Goal: Obtain resource: Download file/media

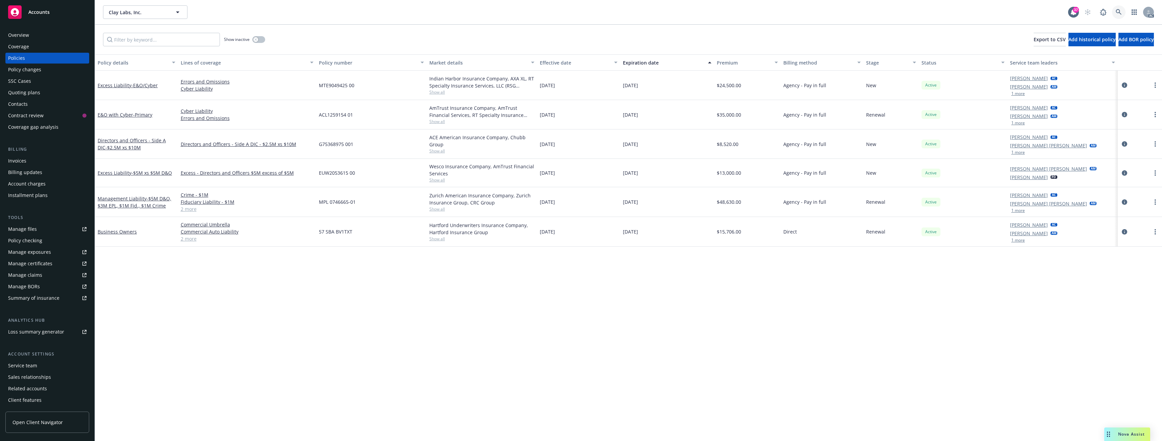
click at [1118, 9] on icon at bounding box center [1118, 12] width 6 height 6
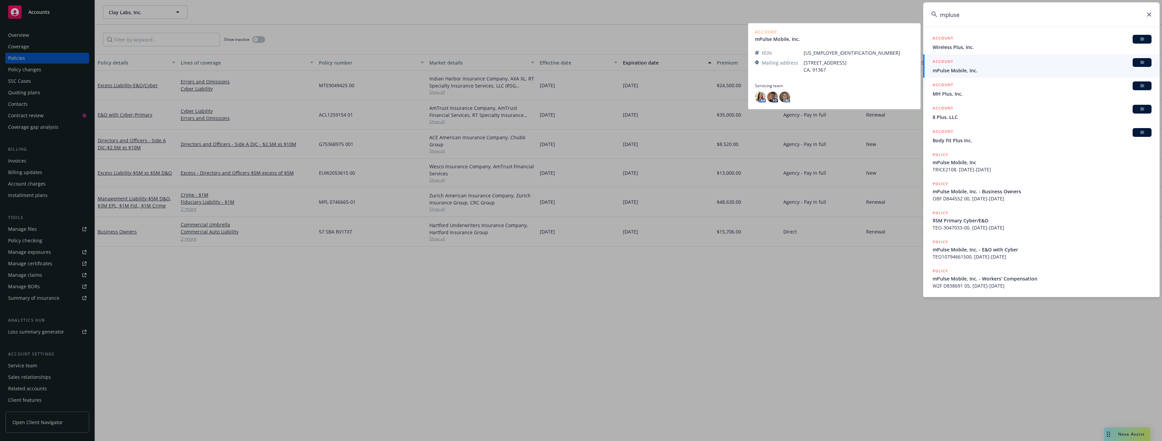
type input "mpluse"
click at [968, 71] on span "mPulse Mobile, Inc." at bounding box center [1041, 70] width 219 height 7
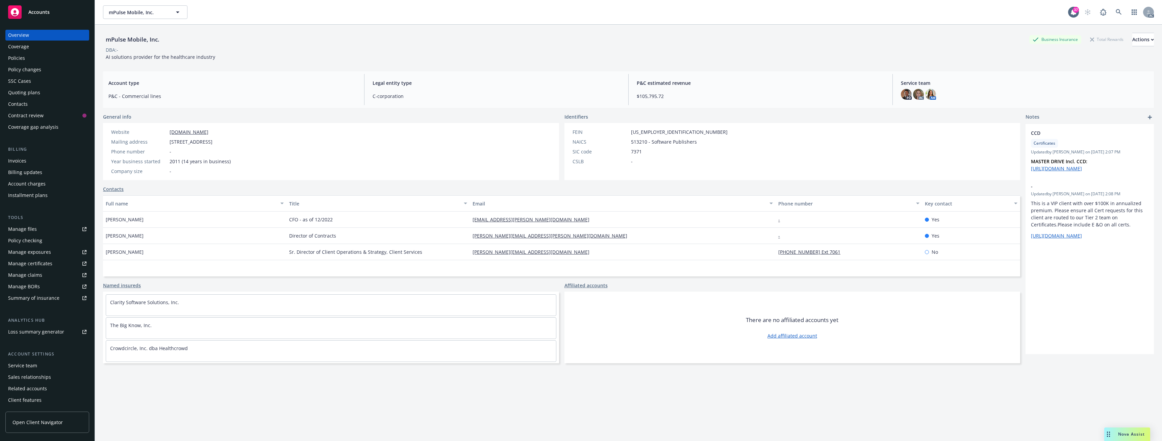
click at [22, 57] on div "Policies" at bounding box center [16, 58] width 17 height 11
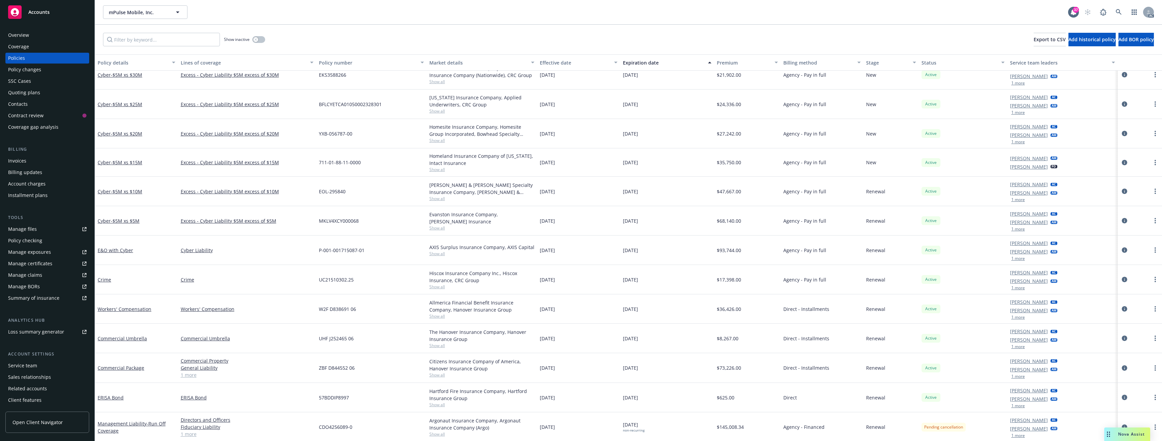
scroll to position [41, 0]
click at [167, 41] on input "Filter by keyword..." at bounding box center [161, 40] width 117 height 14
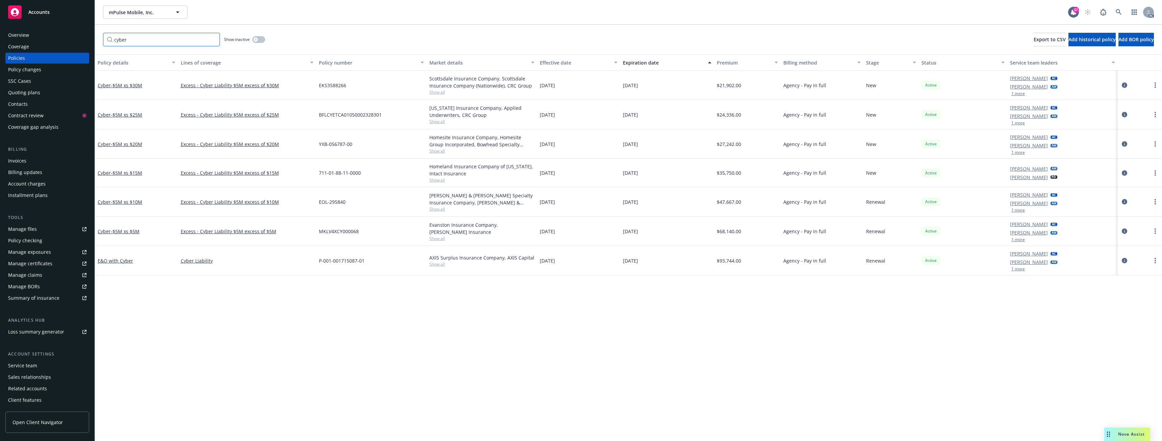
scroll to position [0, 0]
type input "cyber"
click at [261, 40] on button "button" at bounding box center [258, 39] width 13 height 7
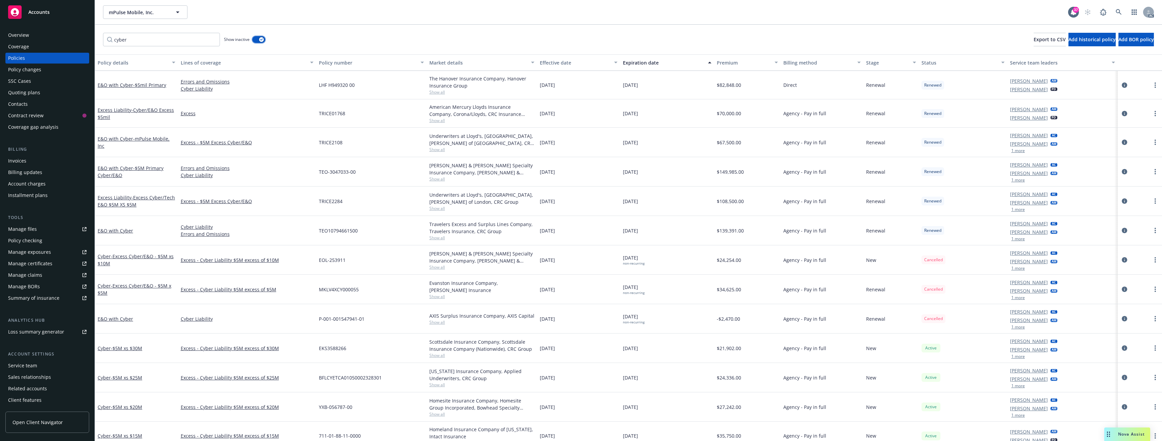
scroll to position [74, 0]
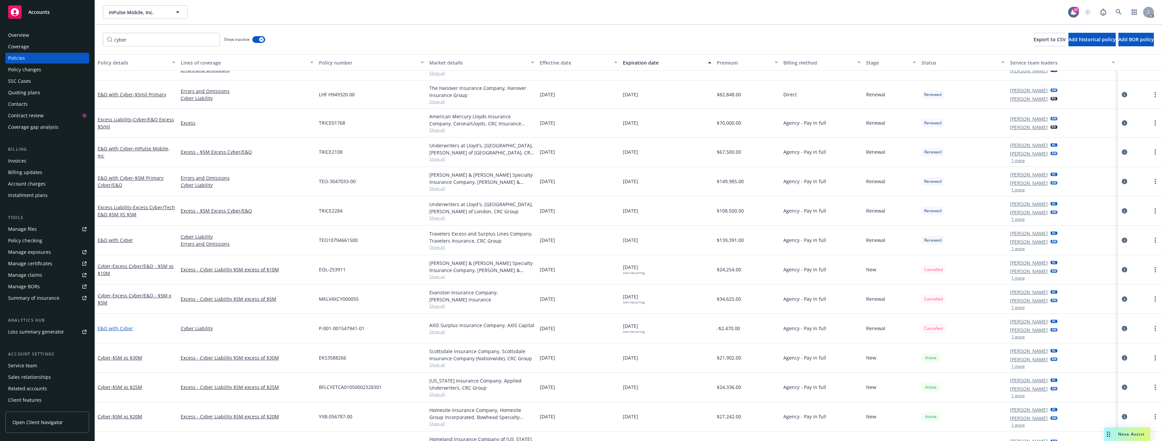
click at [121, 328] on link "E&O with Cyber" at bounding box center [115, 328] width 35 height 6
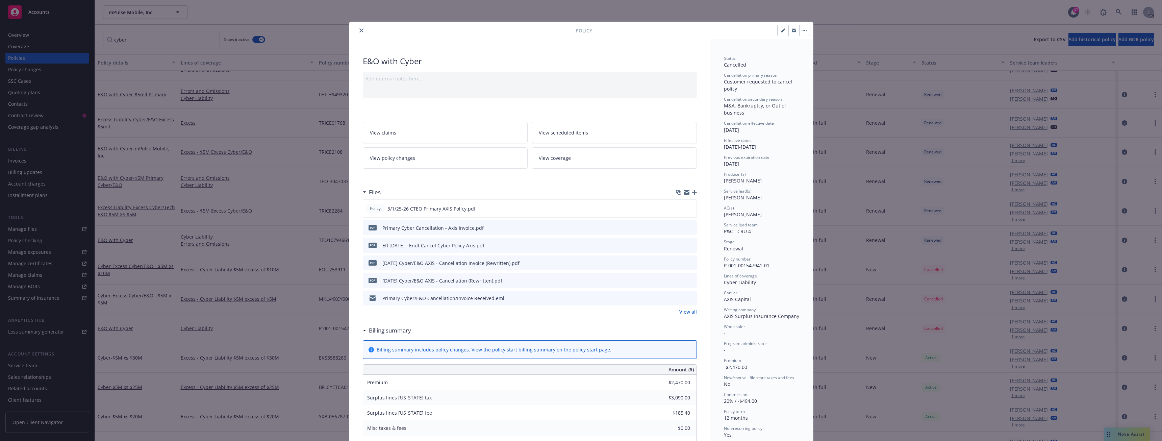
click at [359, 31] on icon "close" at bounding box center [361, 30] width 4 height 4
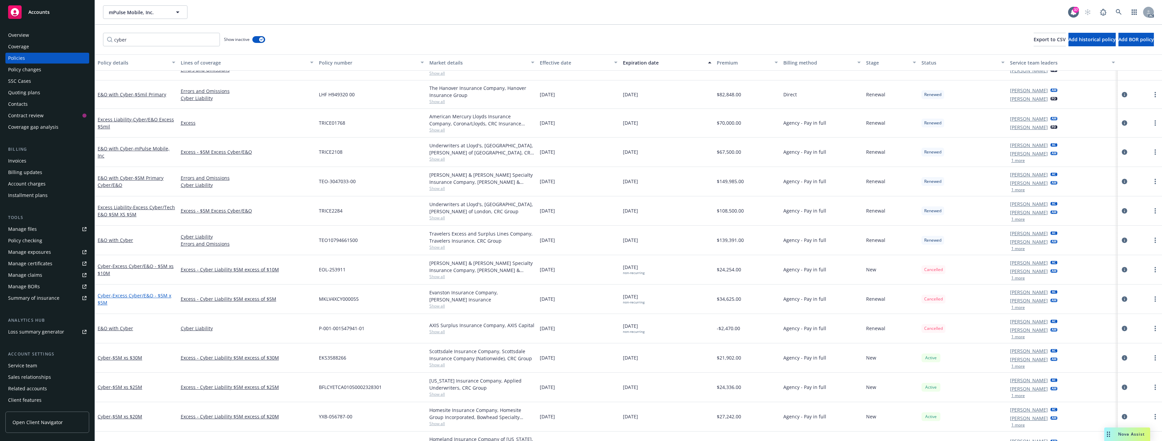
click at [140, 297] on span "- Excess Cyber/E&O - $5M x $5M" at bounding box center [135, 299] width 74 height 14
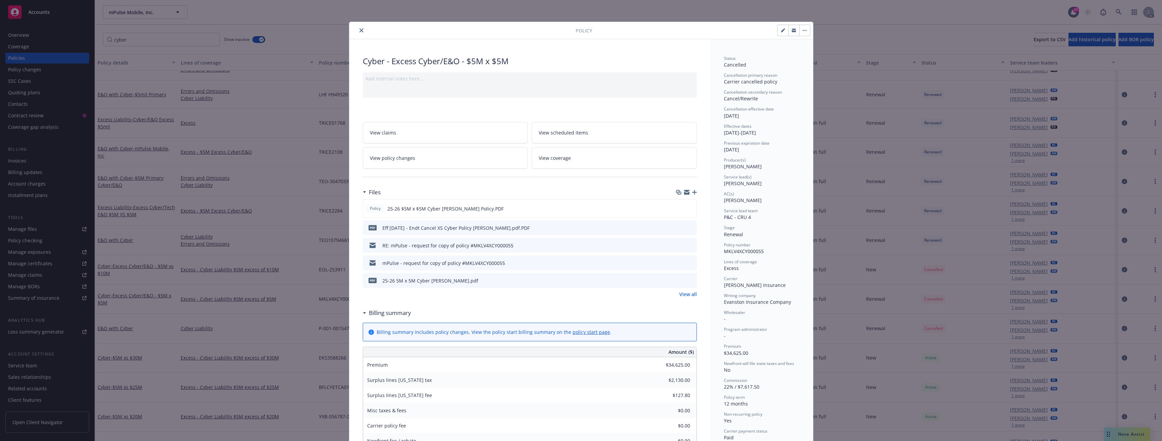
click at [359, 29] on icon "close" at bounding box center [361, 30] width 4 height 4
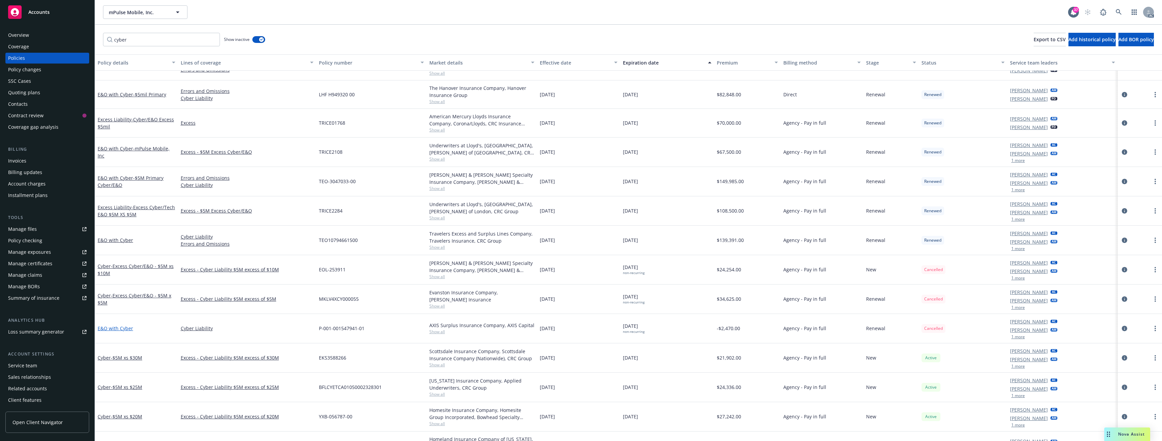
click at [120, 327] on link "E&O with Cyber" at bounding box center [115, 328] width 35 height 6
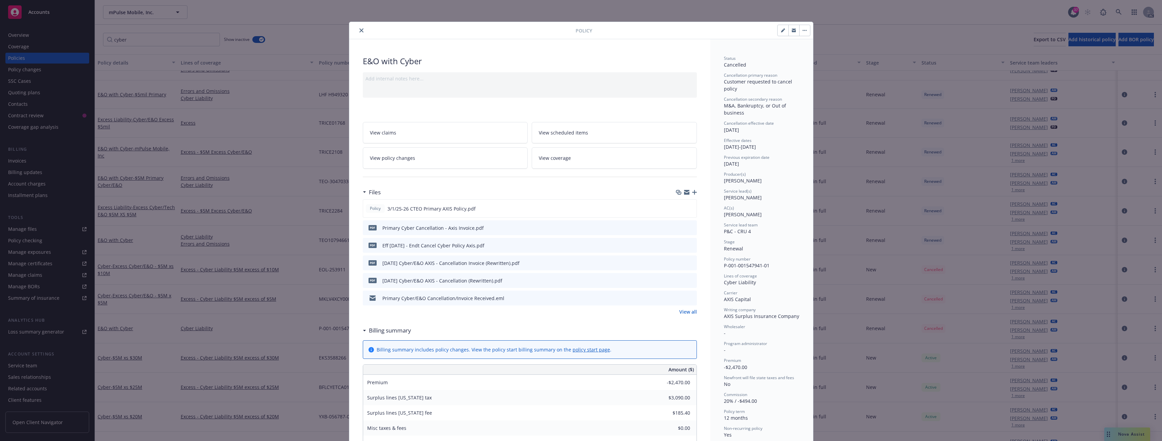
scroll to position [20, 0]
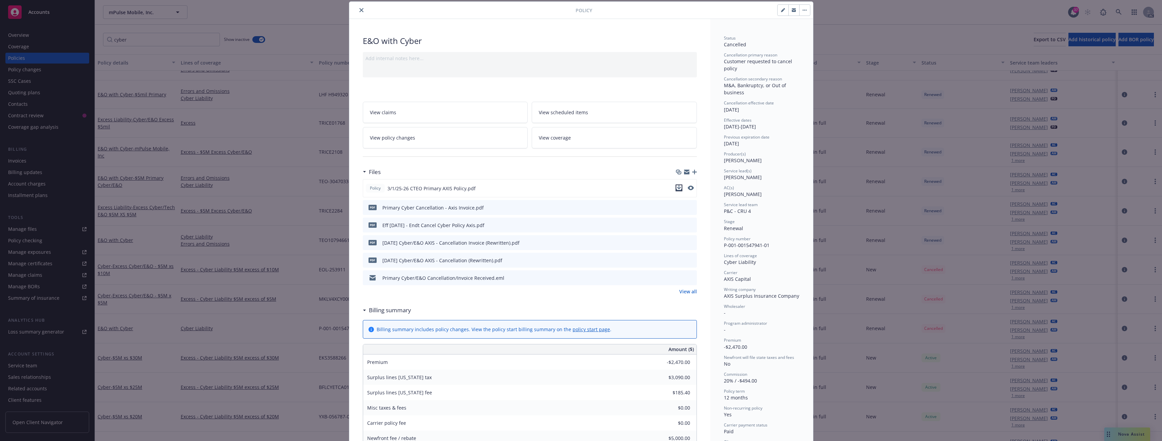
click at [677, 186] on icon "download file" at bounding box center [678, 187] width 5 height 5
